Goal: Task Accomplishment & Management: Manage account settings

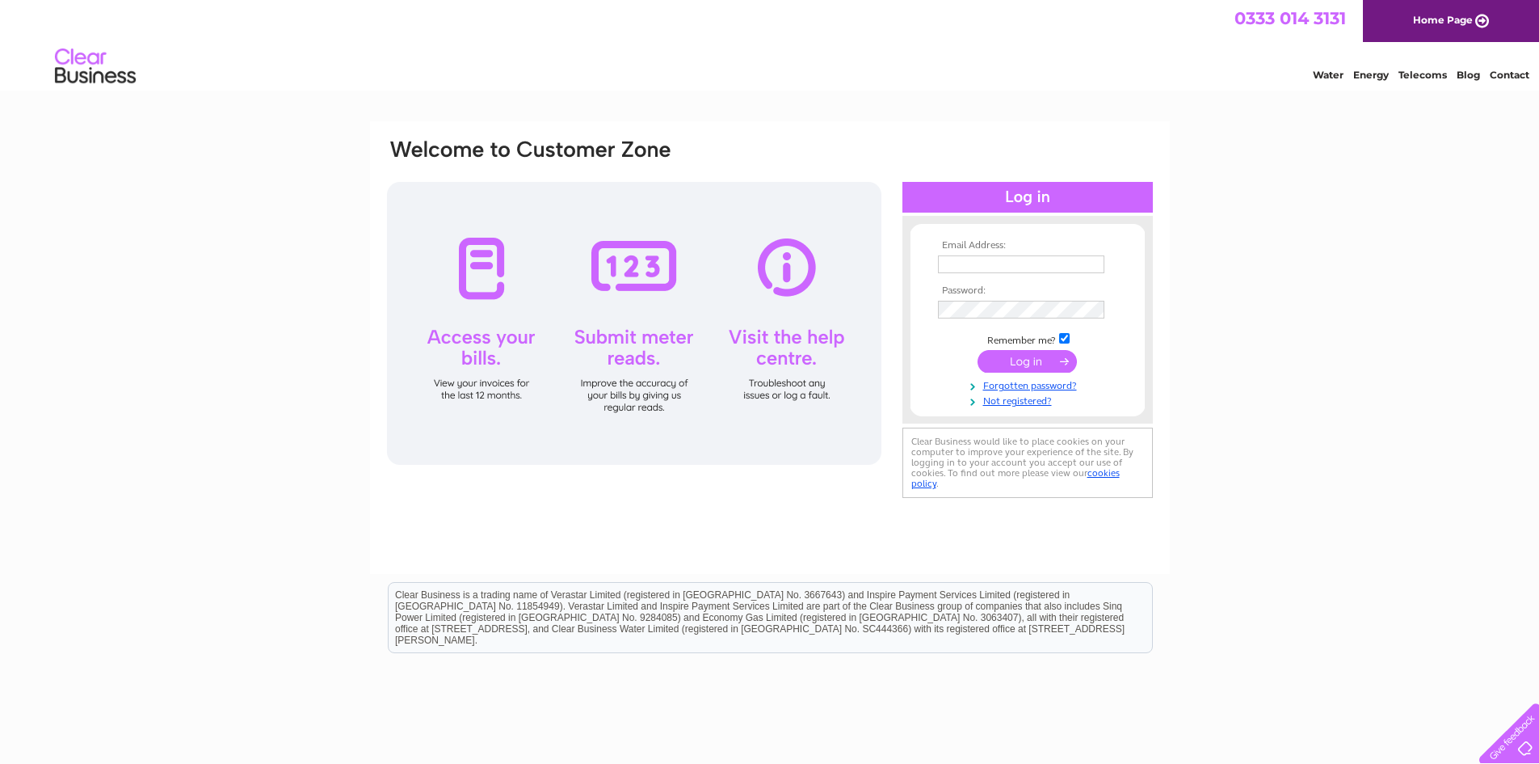
type input "GADavidsons@gmail.com"
click at [1014, 364] on input "submit" at bounding box center [1027, 361] width 99 height 23
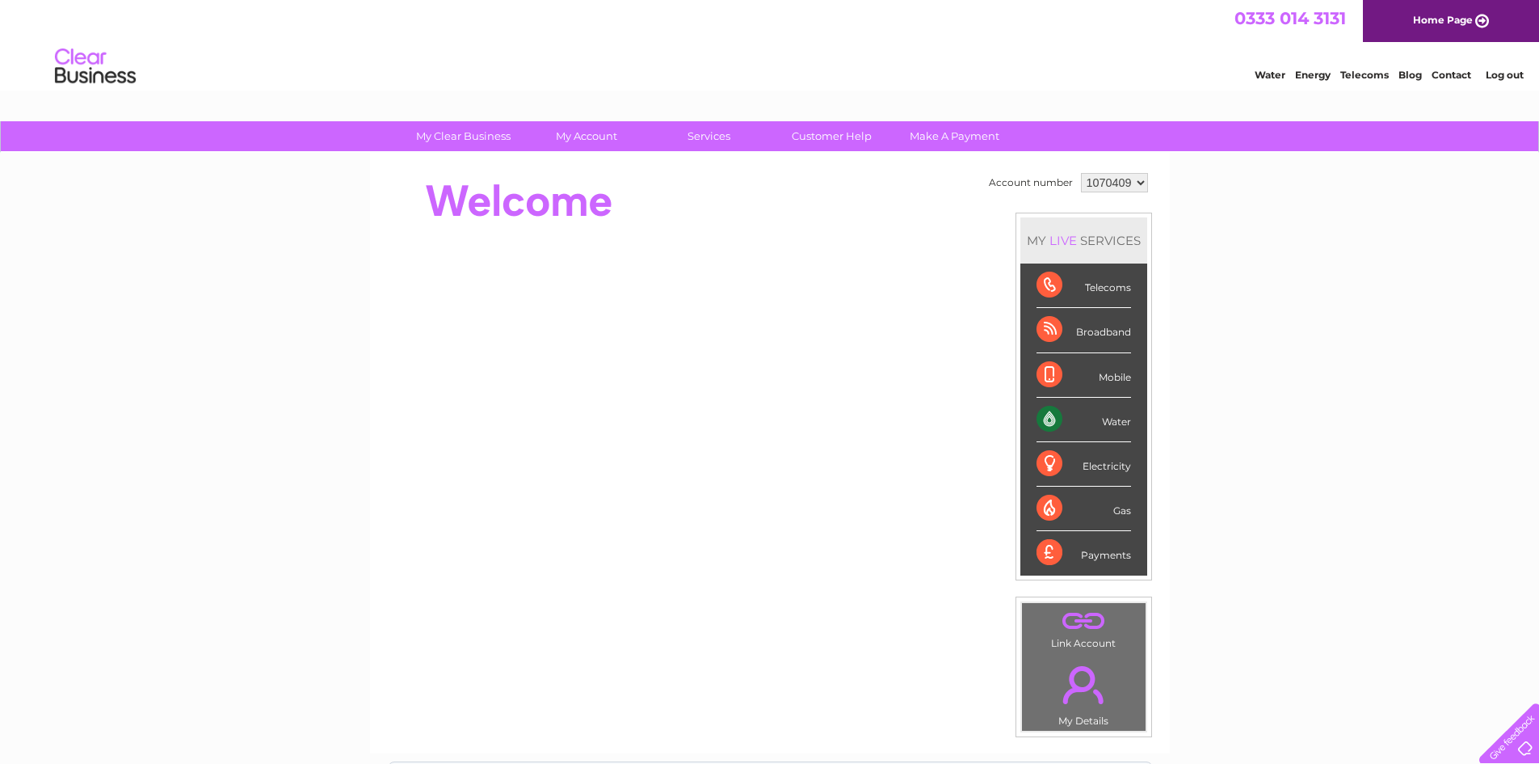
click at [1044, 419] on div "Water" at bounding box center [1084, 420] width 95 height 44
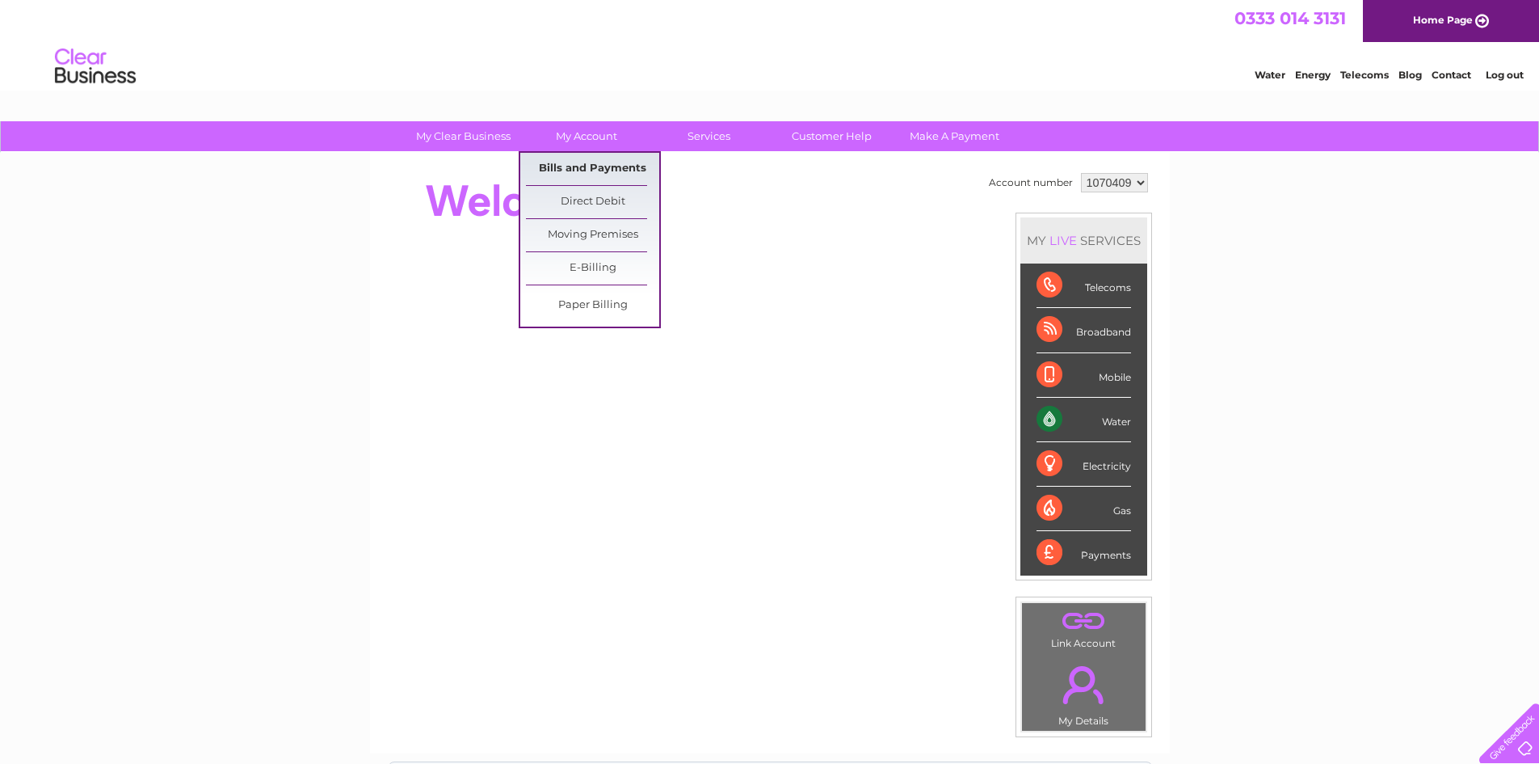
click at [583, 166] on link "Bills and Payments" at bounding box center [592, 169] width 133 height 32
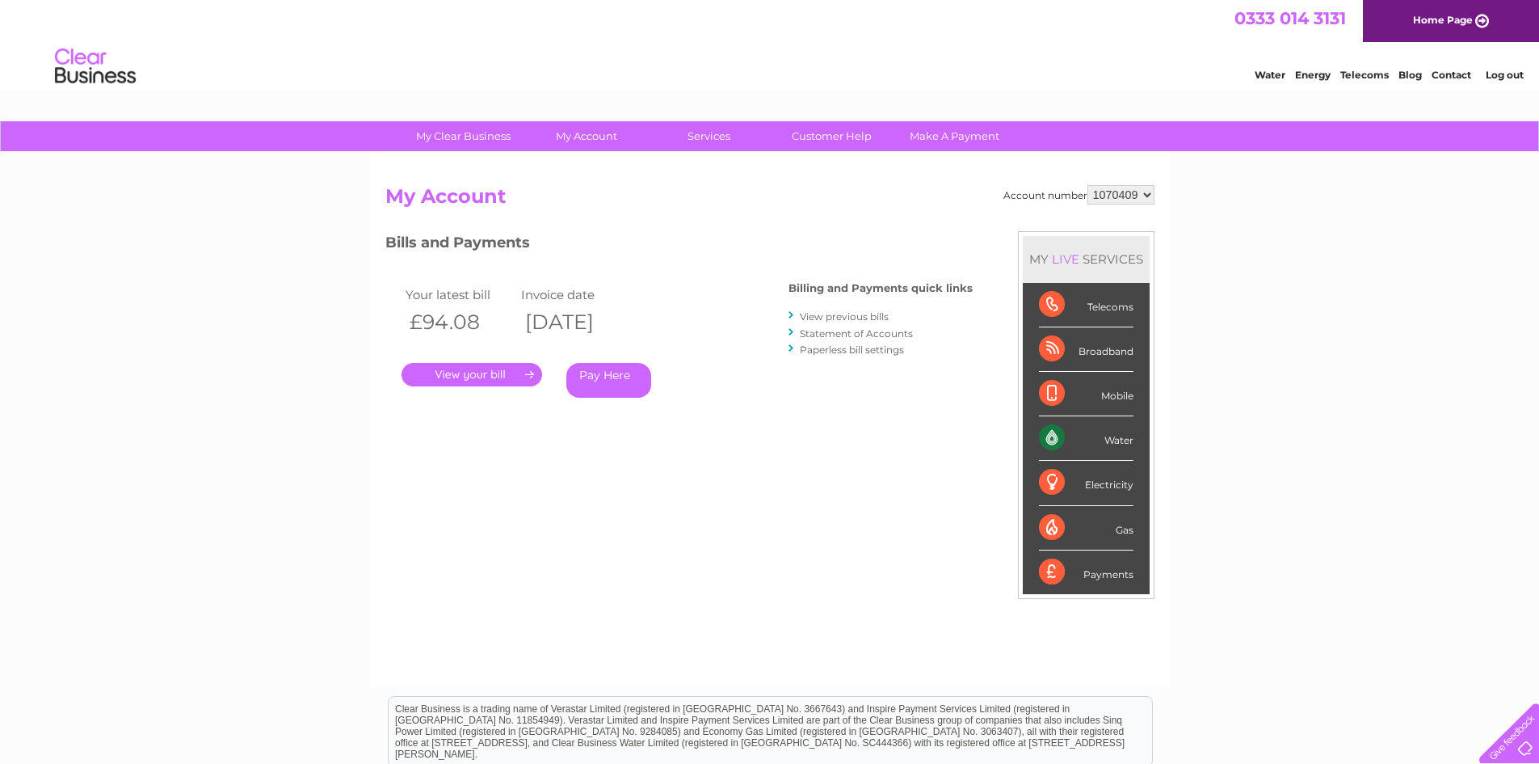
click at [488, 377] on link "." at bounding box center [472, 374] width 141 height 23
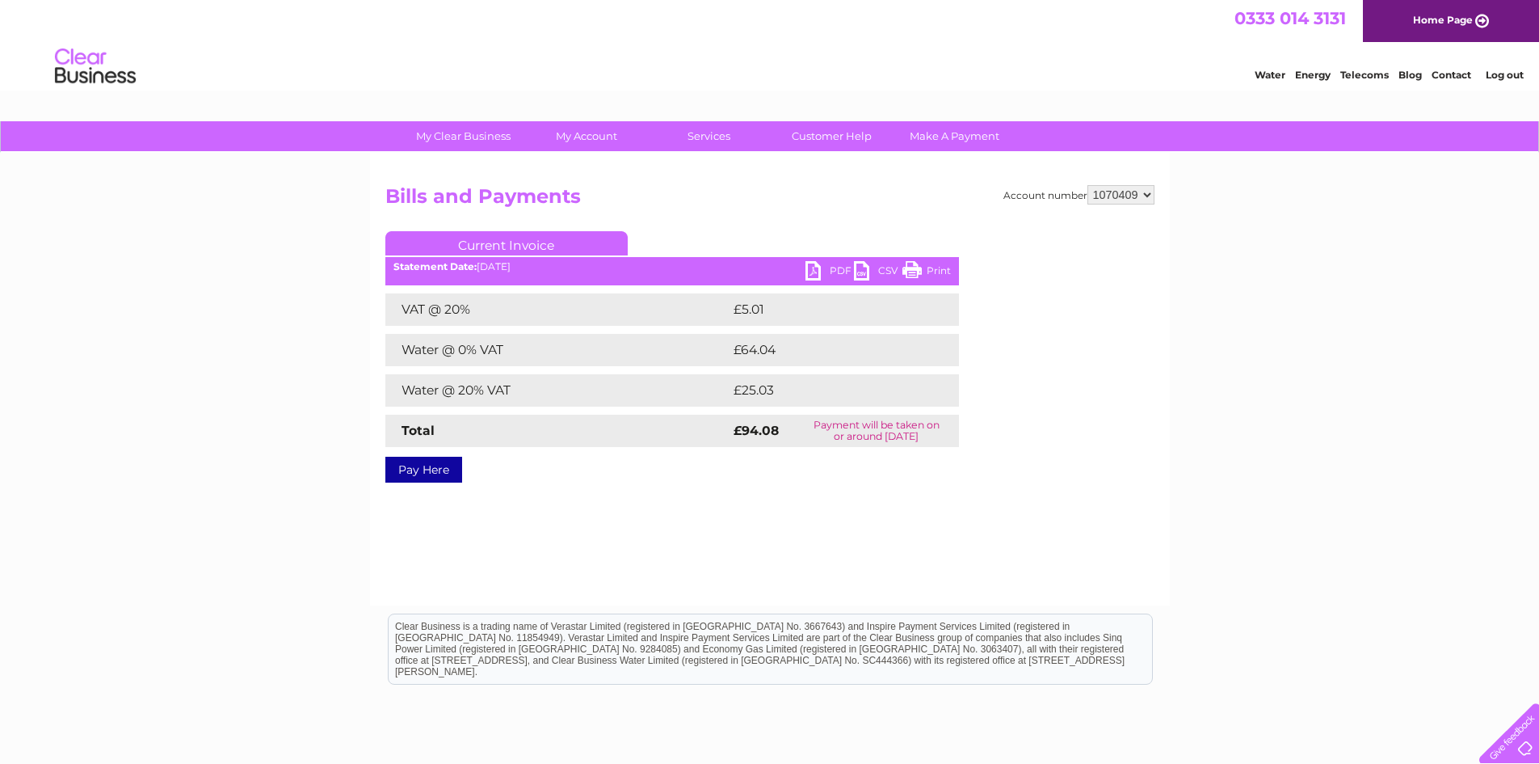
click at [830, 265] on link "PDF" at bounding box center [830, 272] width 48 height 23
